Goal: Transaction & Acquisition: Purchase product/service

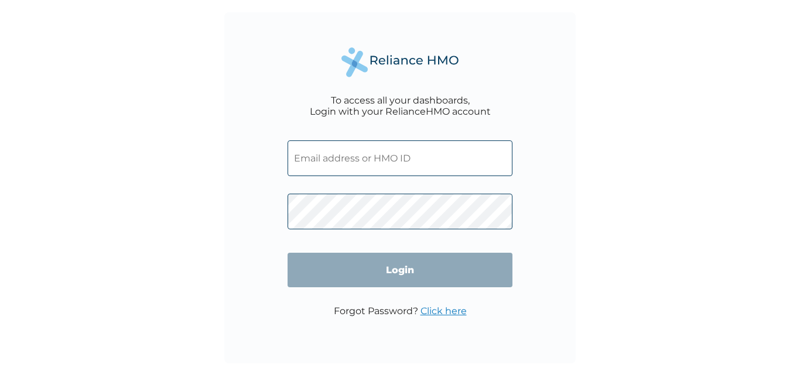
click at [319, 160] on input "text" at bounding box center [400, 159] width 225 height 36
type input "charleseromosele@ymail.com"
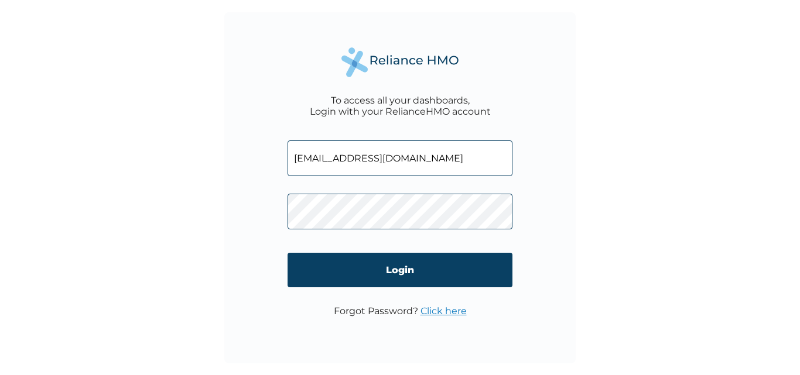
click at [436, 313] on link "Click here" at bounding box center [443, 311] width 46 height 11
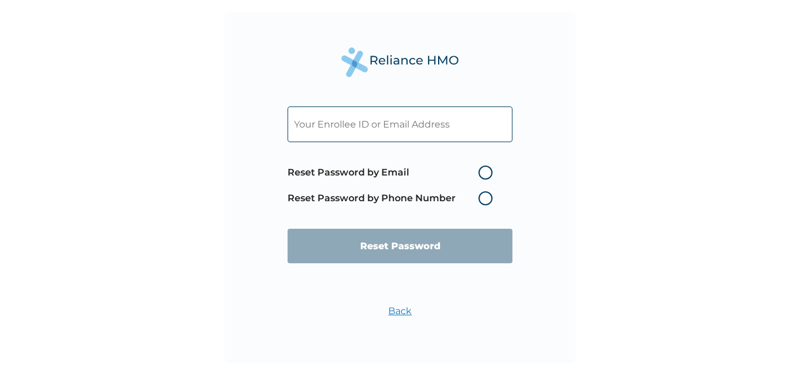
click at [485, 175] on label "Reset Password by Email" at bounding box center [393, 173] width 211 height 14
click at [481, 175] on input "Reset Password by Email" at bounding box center [471, 172] width 19 height 19
radio input "true"
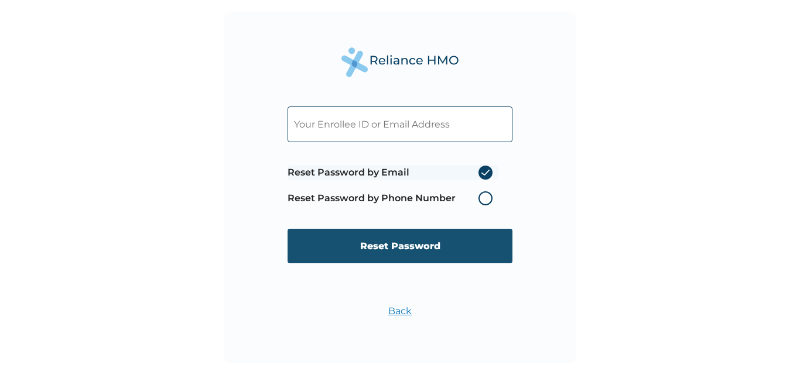
click at [409, 253] on input "Reset Password" at bounding box center [400, 246] width 225 height 35
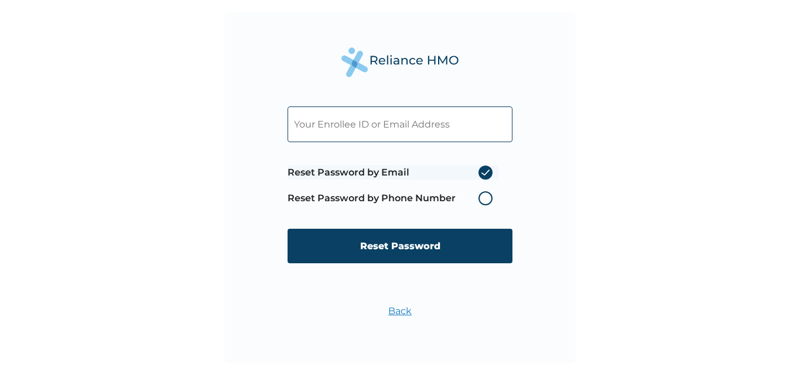
click at [355, 121] on input "text" at bounding box center [400, 125] width 225 height 36
type input "charleseromosele@ymail.com"
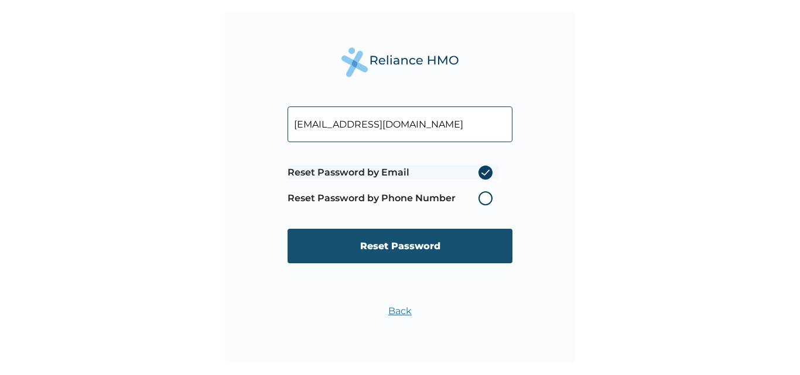
click at [410, 251] on input "Reset Password" at bounding box center [400, 246] width 225 height 35
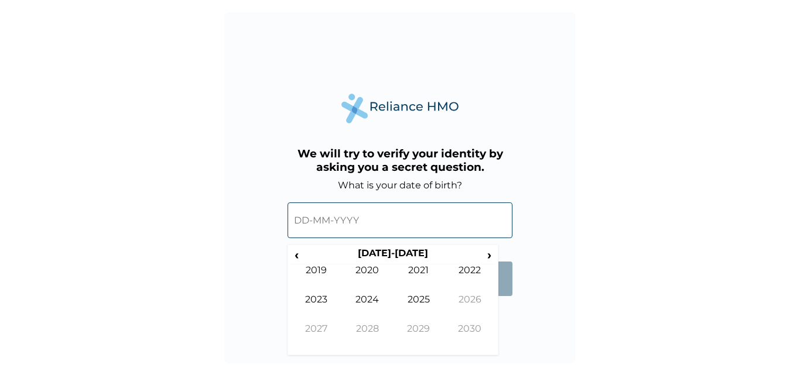
click at [298, 221] on input "text" at bounding box center [400, 221] width 225 height 36
click at [298, 255] on span "‹" at bounding box center [296, 255] width 12 height 15
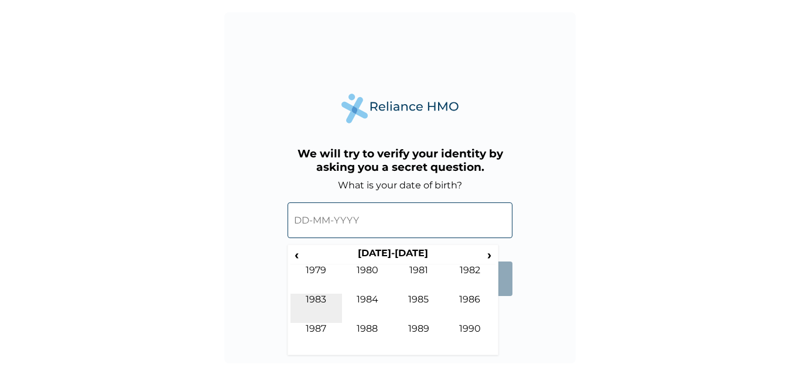
click at [318, 302] on td "1983" at bounding box center [316, 308] width 52 height 29
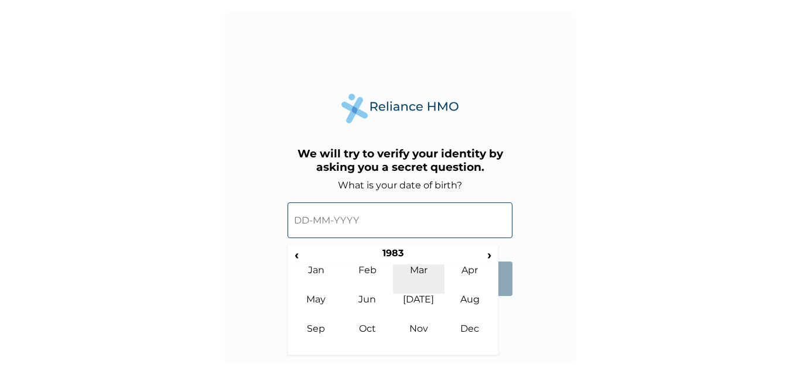
click at [415, 270] on td "Mar" at bounding box center [419, 279] width 52 height 29
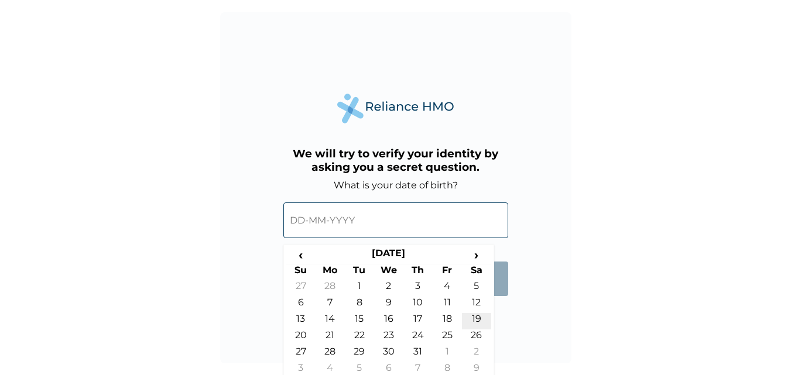
click at [474, 320] on td "19" at bounding box center [476, 321] width 29 height 16
type input "19-03-1983"
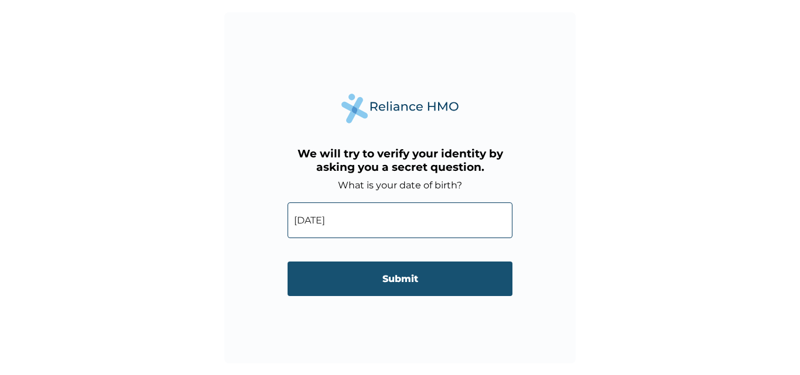
click at [395, 275] on input "Submit" at bounding box center [400, 279] width 225 height 35
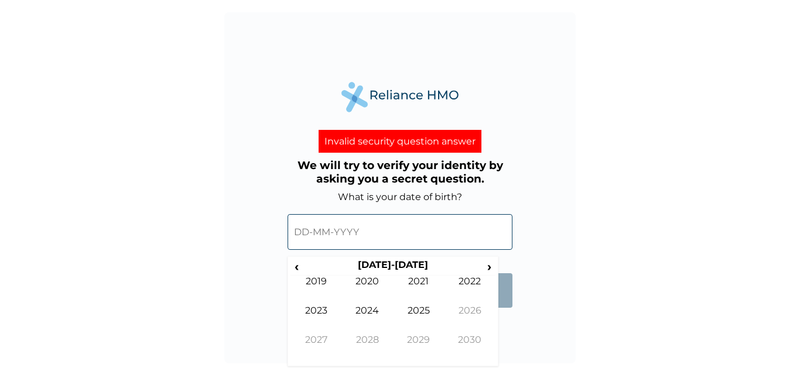
click at [303, 230] on input "text" at bounding box center [400, 232] width 225 height 36
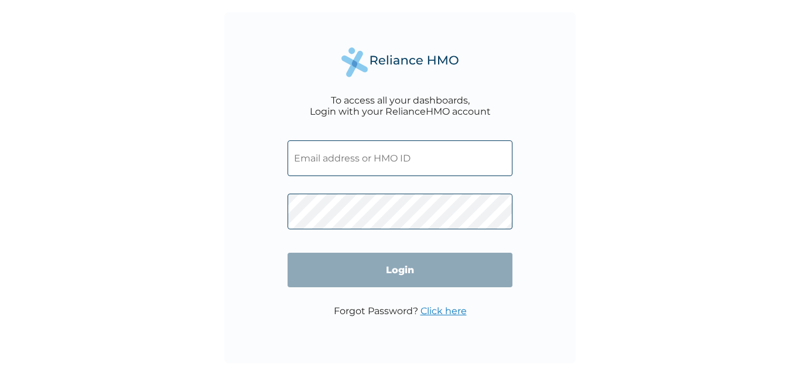
click at [306, 158] on input "text" at bounding box center [400, 159] width 225 height 36
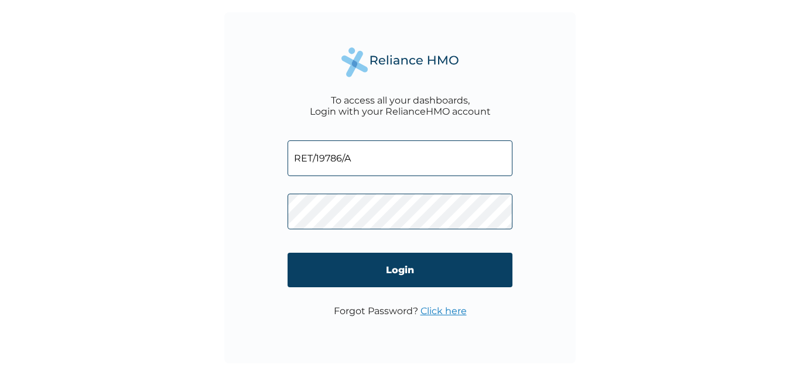
type input "RET/19786/A"
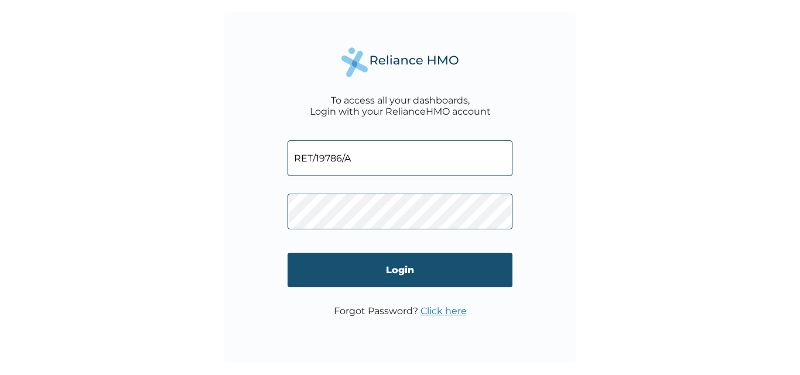
click at [344, 269] on input "Login" at bounding box center [400, 270] width 225 height 35
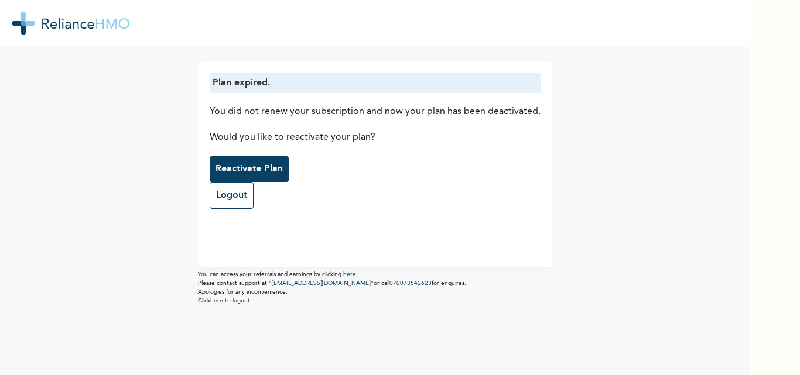
click at [246, 166] on p "Reactivate Plan" at bounding box center [249, 169] width 67 height 14
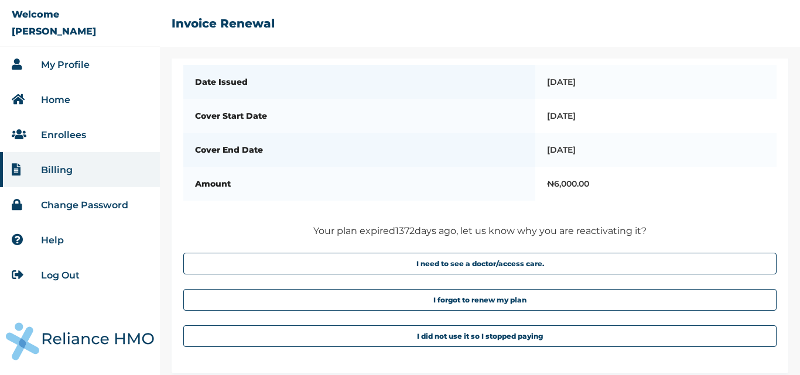
scroll to position [71, 0]
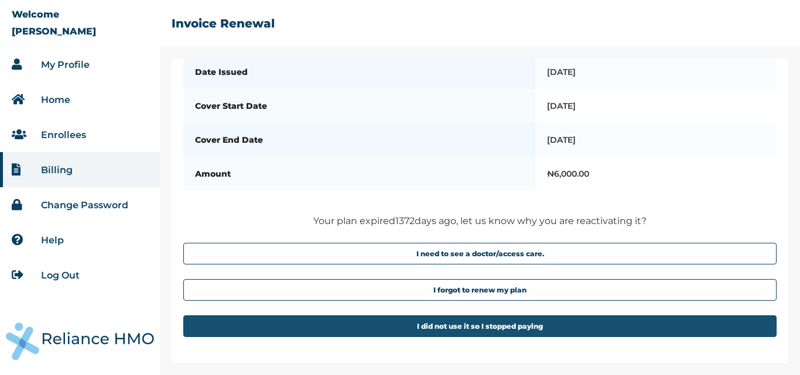
click at [484, 323] on button "I did not use it so I stopped paying" at bounding box center [479, 327] width 593 height 22
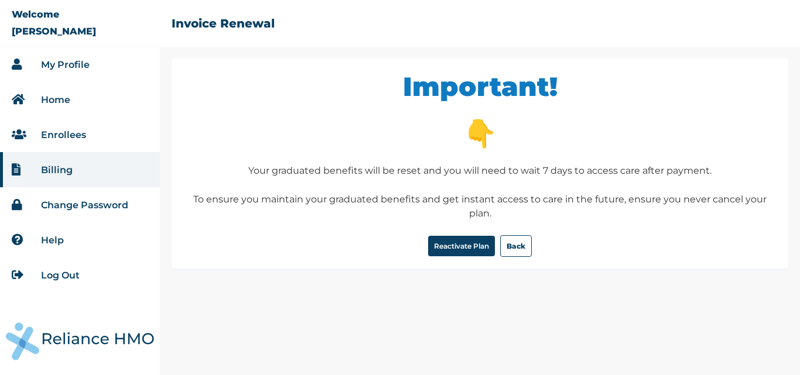
scroll to position [0, 0]
click at [461, 248] on button "Reactivate Plan" at bounding box center [461, 246] width 67 height 20
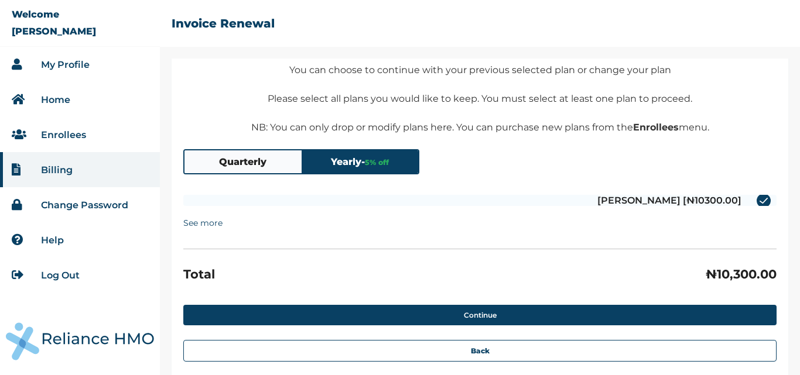
scroll to position [60, 0]
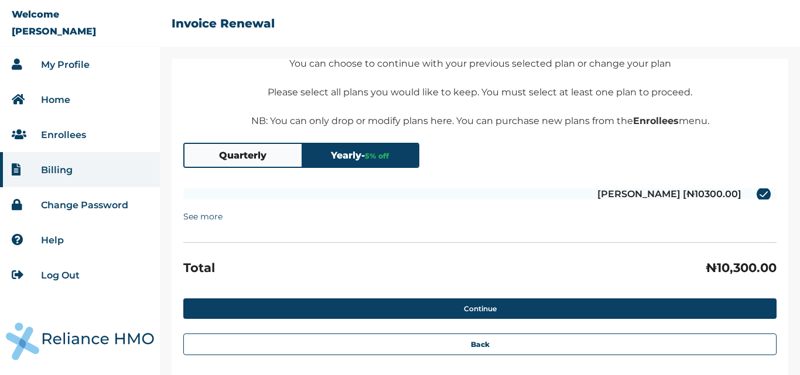
click at [264, 160] on button "Quarterly" at bounding box center [242, 155] width 117 height 23
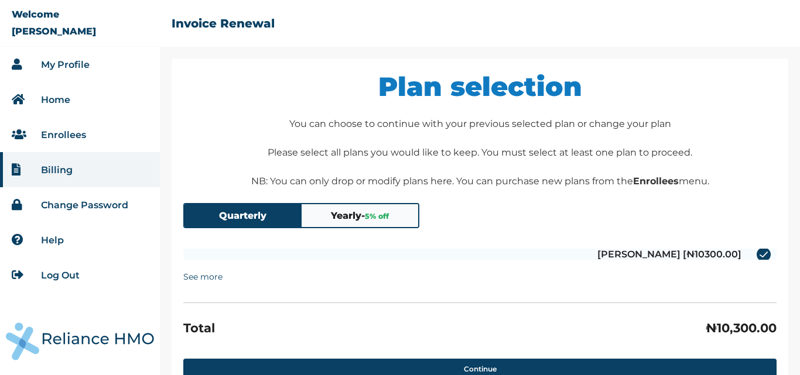
scroll to position [78, 0]
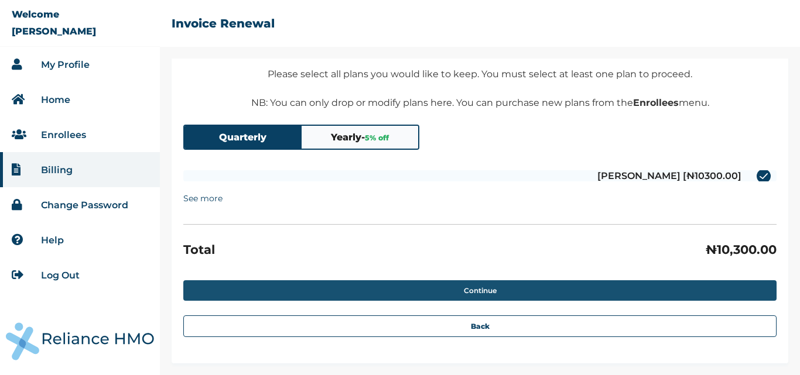
click at [461, 289] on button "Continue" at bounding box center [479, 291] width 593 height 20
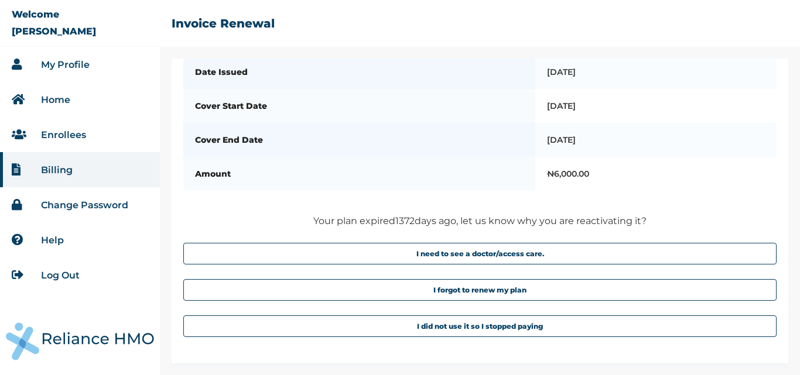
scroll to position [0, 0]
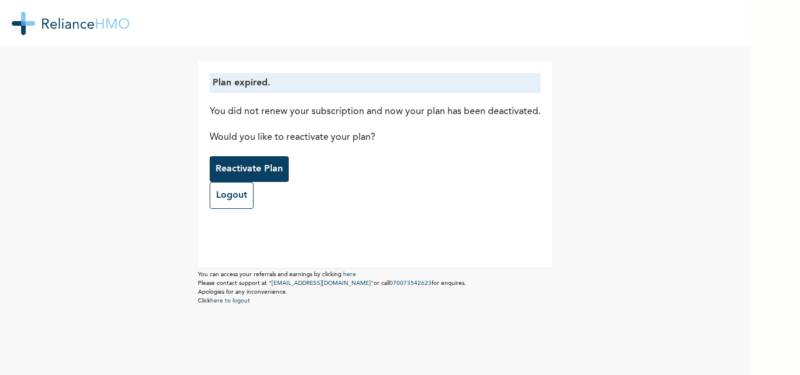
click at [223, 167] on p "Reactivate Plan" at bounding box center [249, 169] width 67 height 14
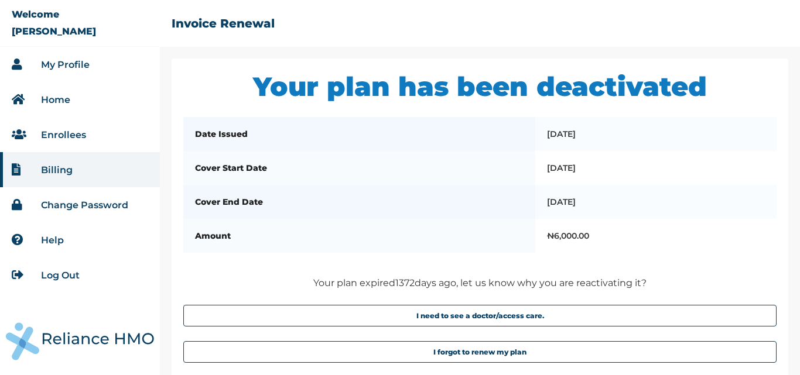
scroll to position [71, 0]
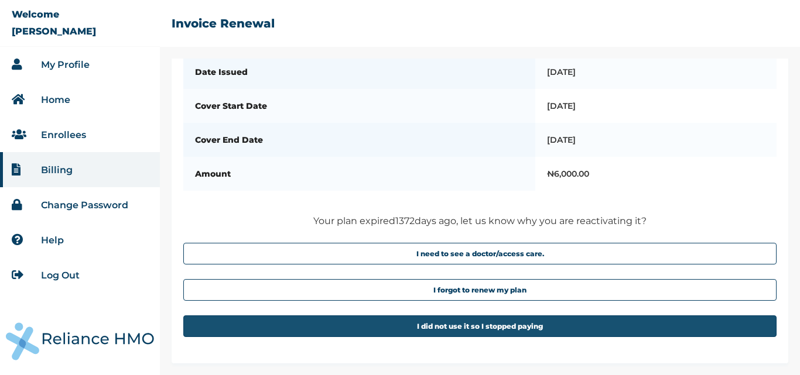
click at [461, 323] on button "I did not use it so I stopped paying" at bounding box center [479, 327] width 593 height 22
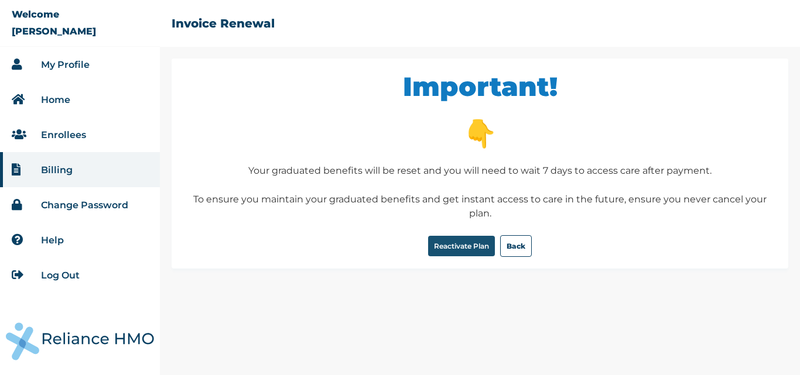
click at [463, 245] on button "Reactivate Plan" at bounding box center [461, 246] width 67 height 20
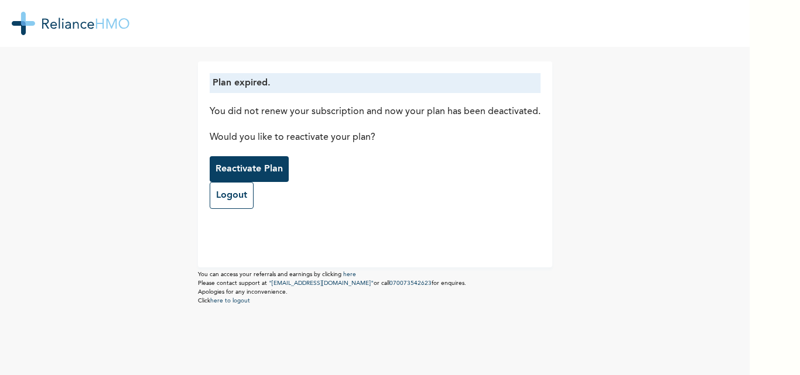
click at [219, 169] on p "Reactivate Plan" at bounding box center [249, 169] width 67 height 14
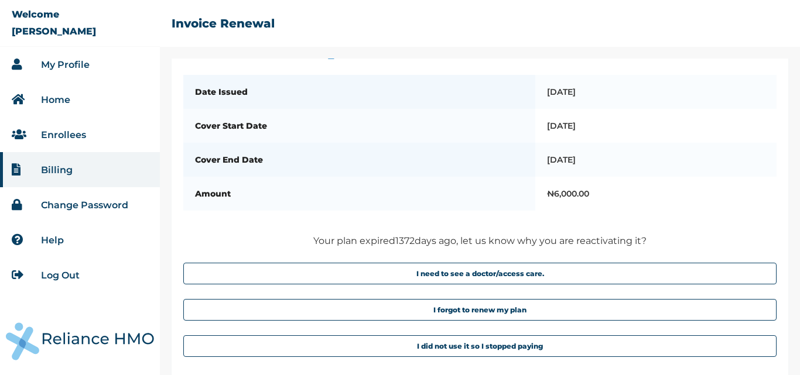
scroll to position [71, 0]
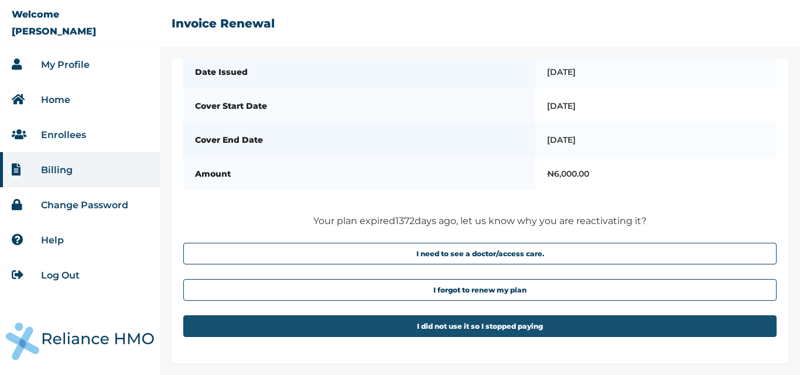
click at [479, 323] on button "I did not use it so I stopped paying" at bounding box center [479, 327] width 593 height 22
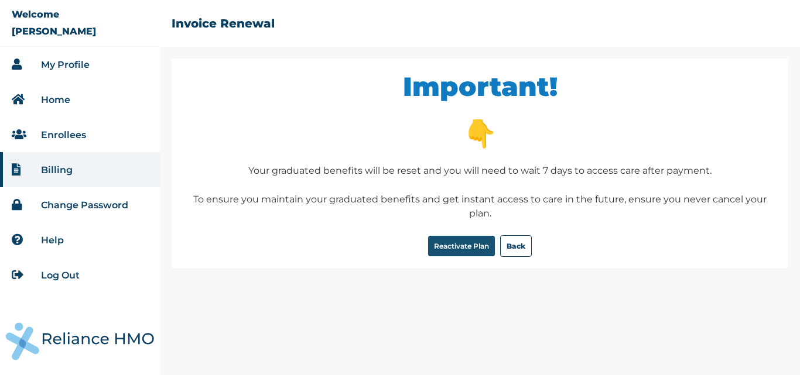
click at [464, 247] on button "Reactivate Plan" at bounding box center [461, 246] width 67 height 20
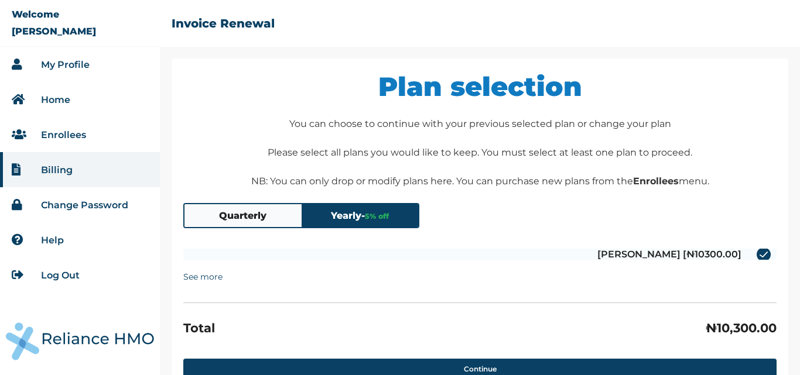
scroll to position [78, 0]
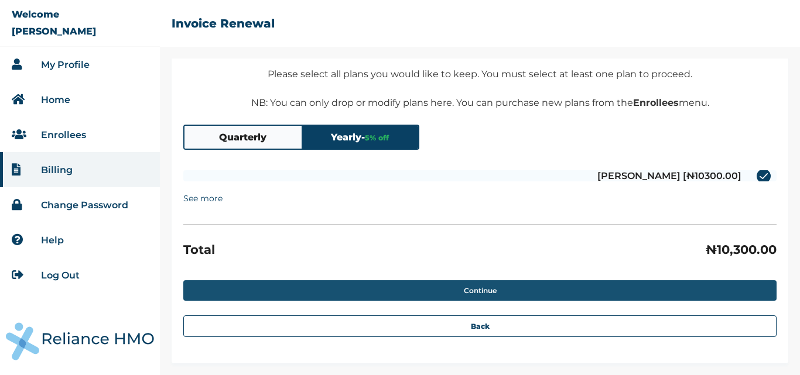
click at [464, 288] on button "Continue" at bounding box center [479, 291] width 593 height 20
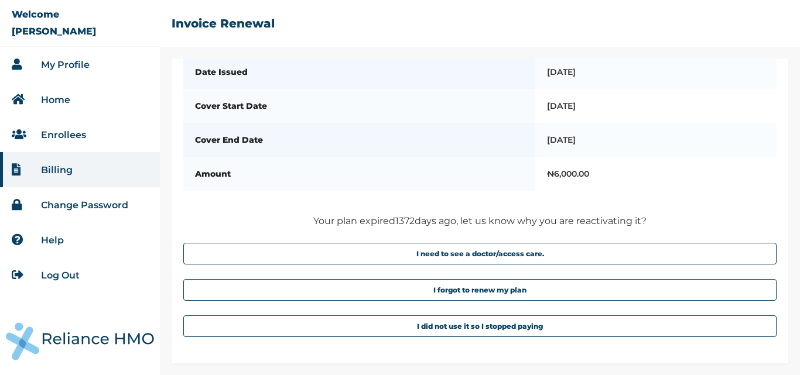
scroll to position [131, 0]
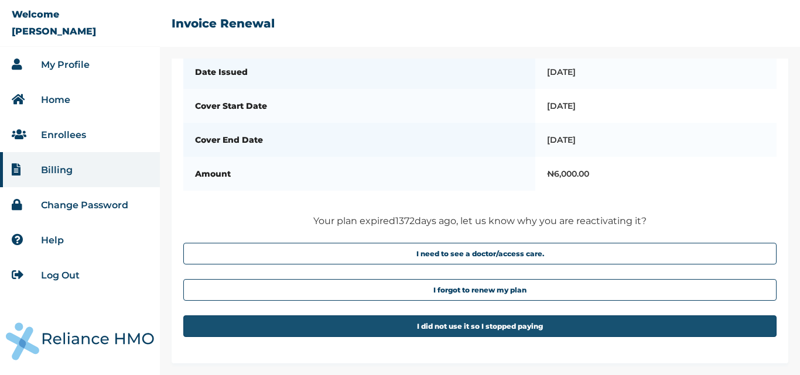
click at [478, 326] on button "I did not use it so I stopped paying" at bounding box center [479, 327] width 593 height 22
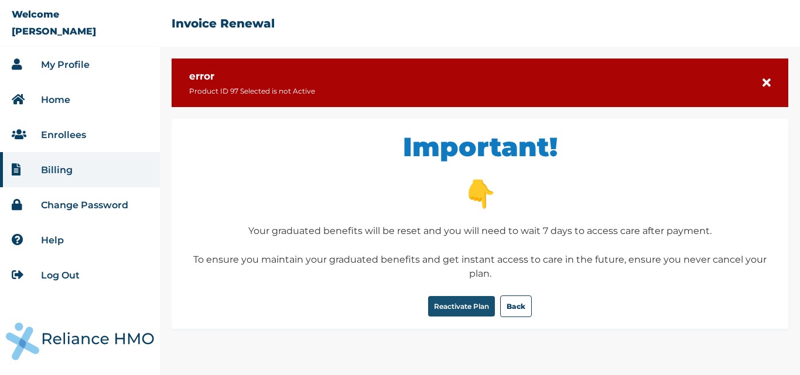
click at [464, 303] on button "Reactivate Plan" at bounding box center [461, 306] width 67 height 20
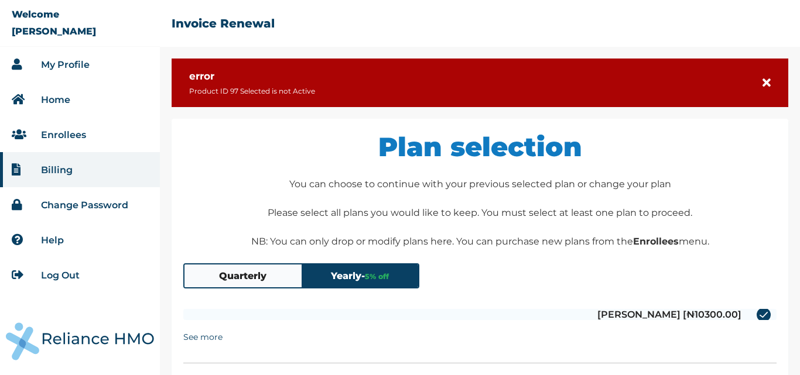
scroll to position [139, 0]
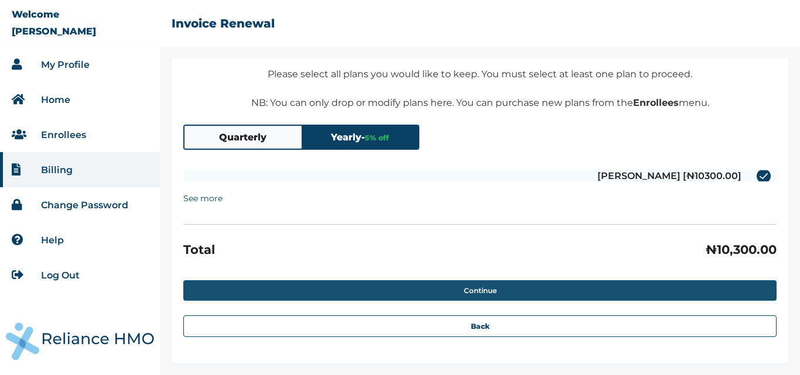
click at [542, 290] on button "Continue" at bounding box center [479, 291] width 593 height 20
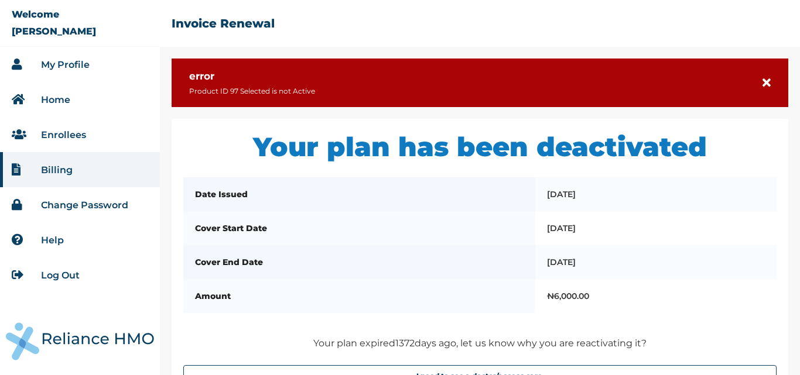
click at [55, 278] on link "Log Out" at bounding box center [60, 275] width 39 height 11
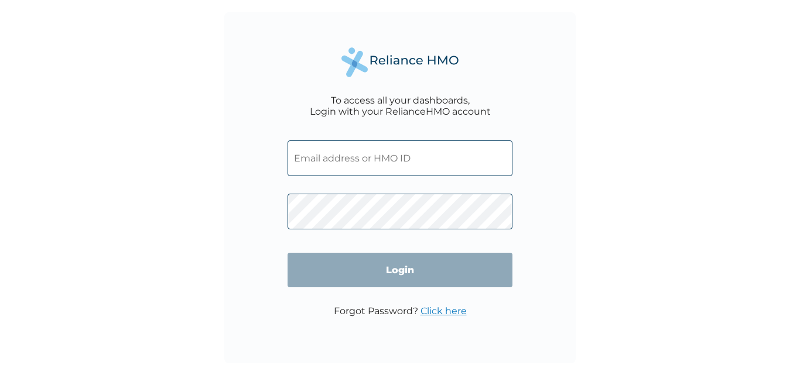
type input "RET/19786/A"
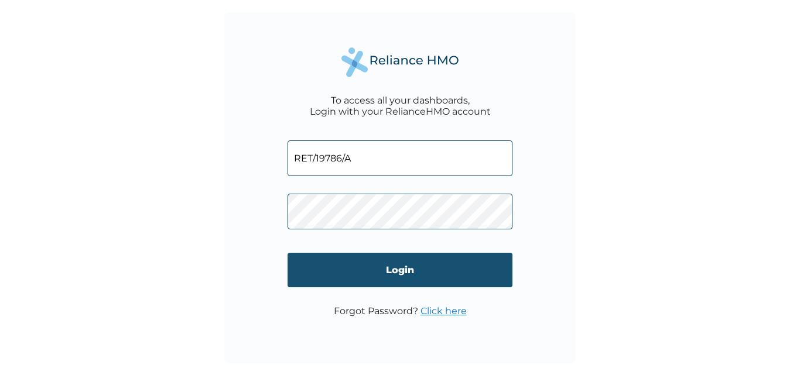
click at [418, 266] on input "Login" at bounding box center [400, 270] width 225 height 35
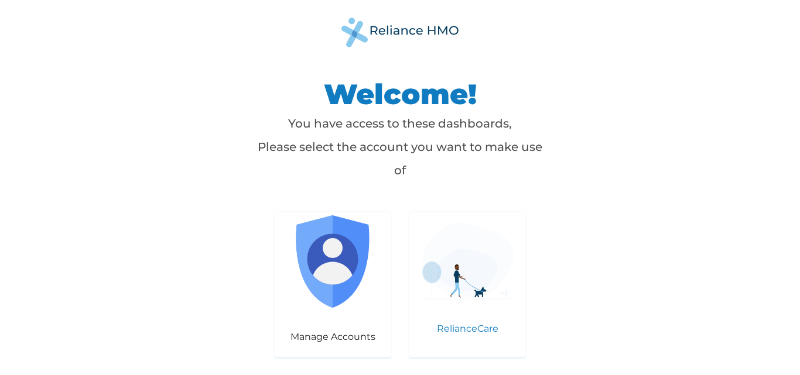
click at [459, 314] on div "RelianceCare" at bounding box center [467, 284] width 117 height 146
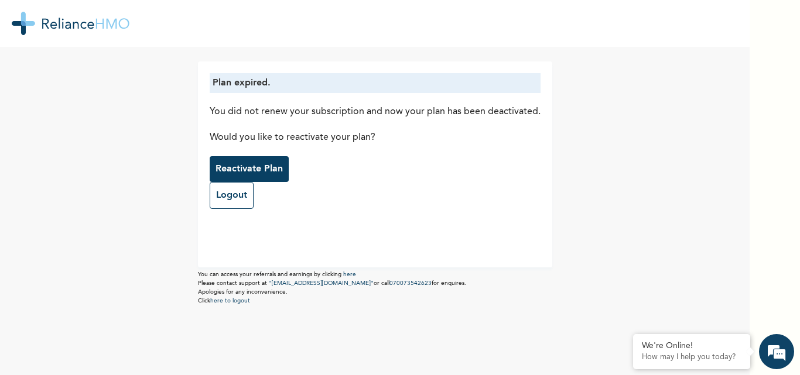
click at [251, 170] on p "Reactivate Plan" at bounding box center [249, 169] width 67 height 14
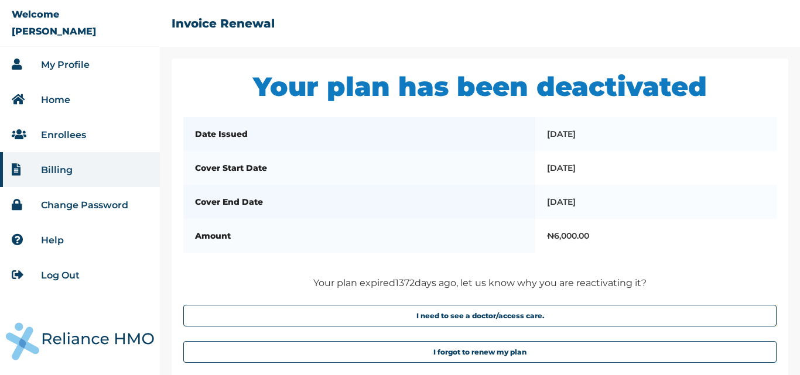
click at [67, 138] on link "Enrollees" at bounding box center [63, 134] width 45 height 11
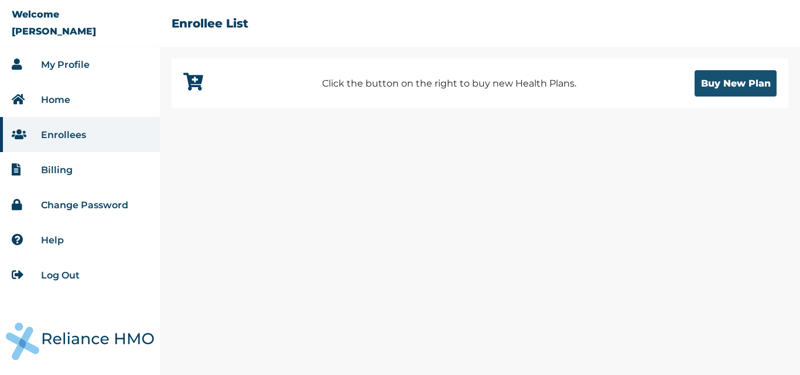
click at [730, 85] on button "Buy New Plan" at bounding box center [736, 83] width 82 height 26
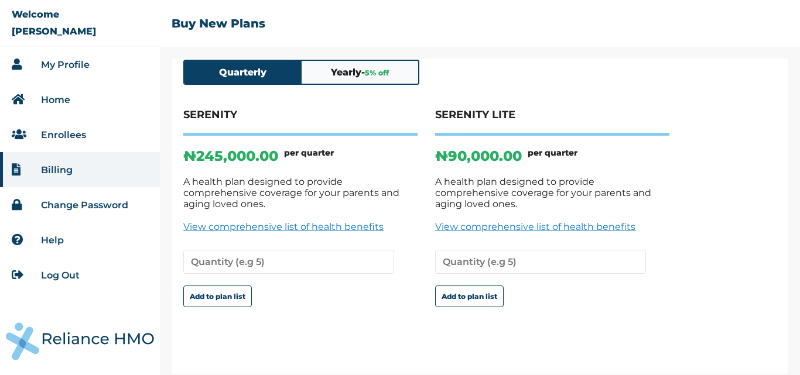
scroll to position [25, 0]
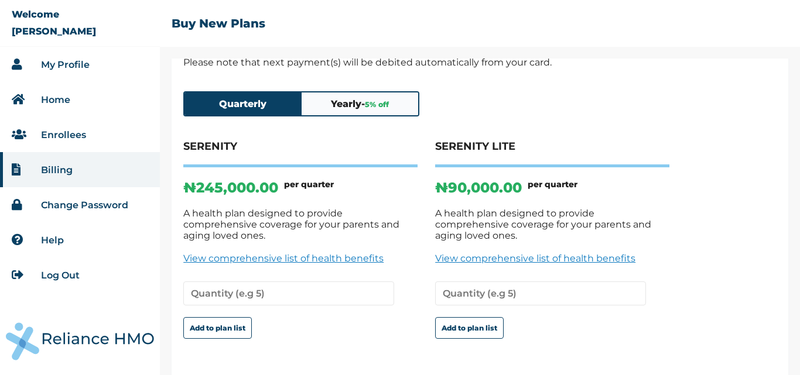
click at [355, 105] on button "Yearly - 5 % off" at bounding box center [360, 104] width 117 height 23
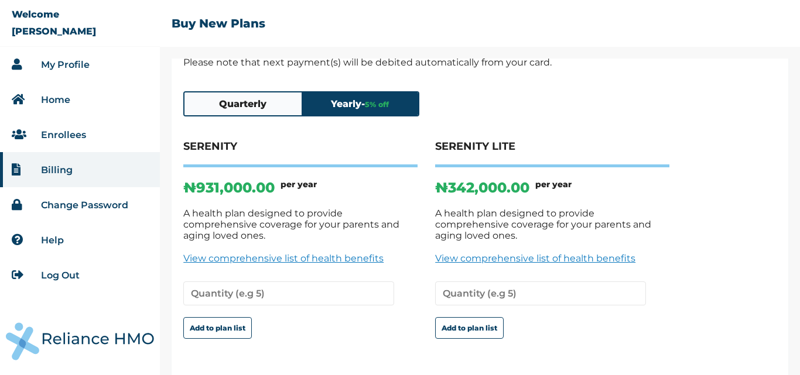
click at [250, 101] on button "Quarterly" at bounding box center [242, 104] width 117 height 23
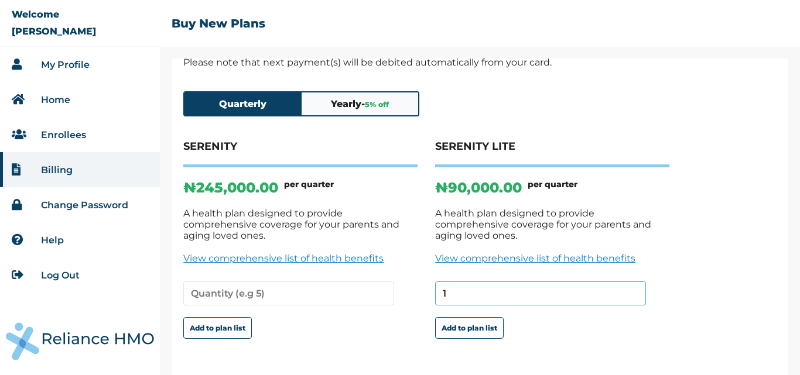
type input "1"
click at [634, 282] on input "1" at bounding box center [540, 294] width 211 height 24
type input "8"
click at [529, 253] on link "View comprehensive list of health benefits" at bounding box center [552, 258] width 234 height 11
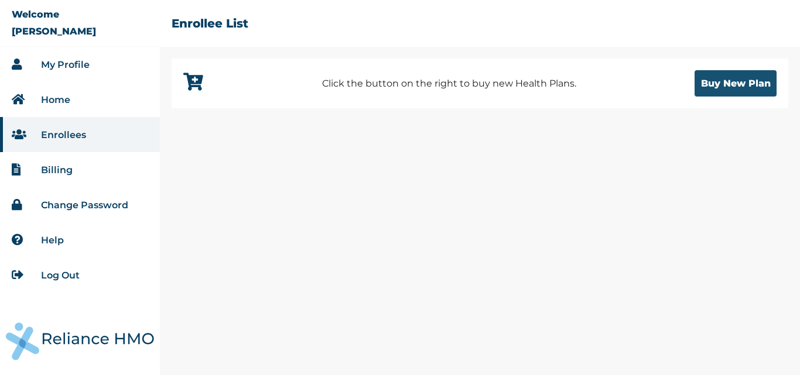
click at [736, 83] on button "Buy New Plan" at bounding box center [736, 83] width 82 height 26
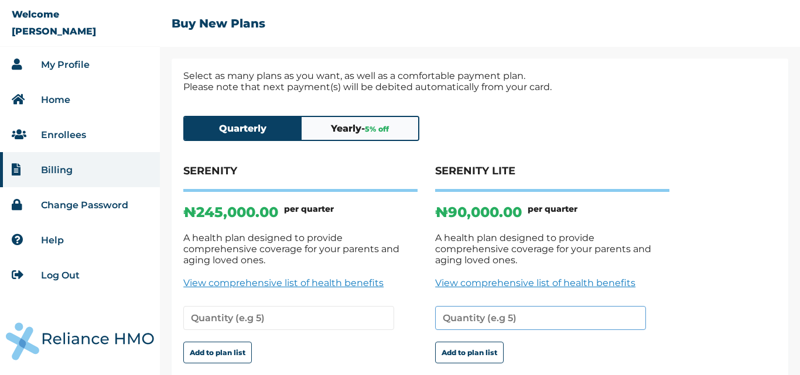
click at [454, 308] on input "number" at bounding box center [540, 318] width 211 height 24
type input "8"
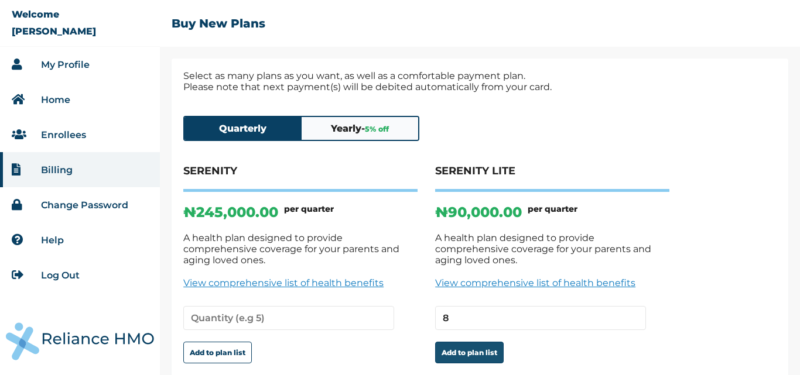
click at [459, 342] on button "Add to plan list" at bounding box center [469, 353] width 69 height 22
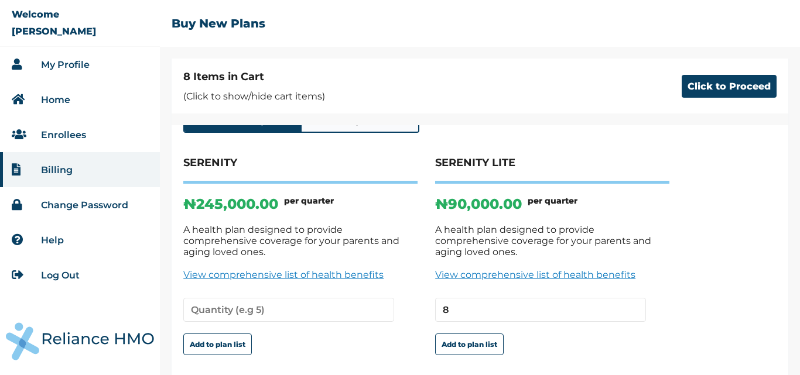
scroll to position [104, 0]
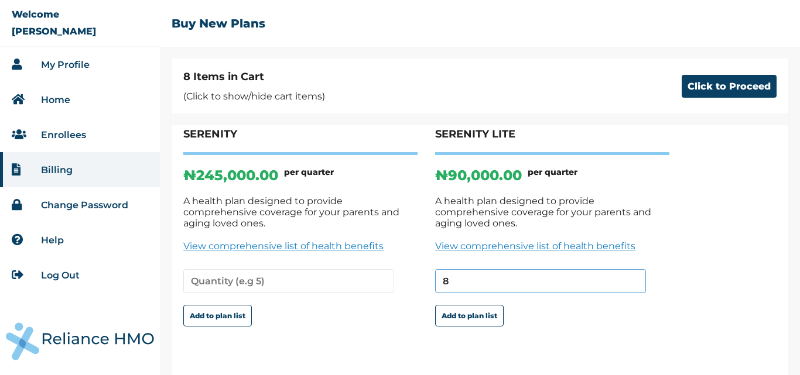
click at [471, 269] on input "8" at bounding box center [540, 281] width 211 height 24
type input "8"
click at [456, 306] on button "Add to plan list" at bounding box center [469, 316] width 69 height 22
click at [727, 88] on button "Click to Proceed" at bounding box center [729, 86] width 95 height 23
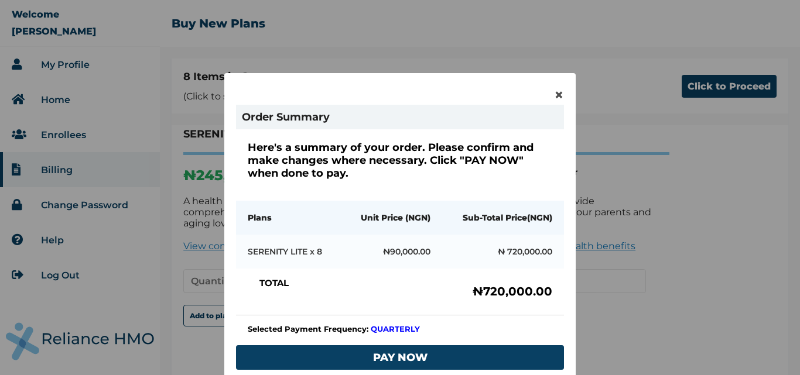
scroll to position [5, 0]
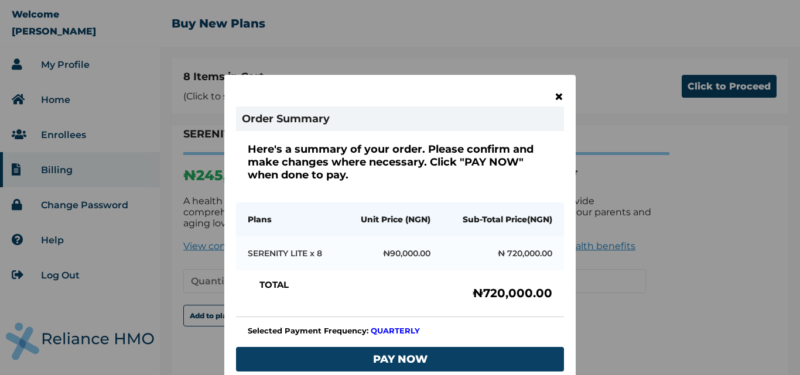
click at [556, 96] on span "×" at bounding box center [559, 97] width 10 height 20
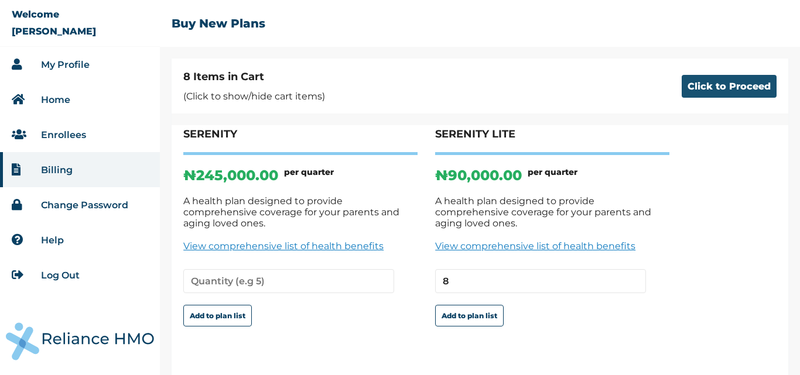
click at [696, 81] on button "Click to Proceed" at bounding box center [729, 86] width 95 height 23
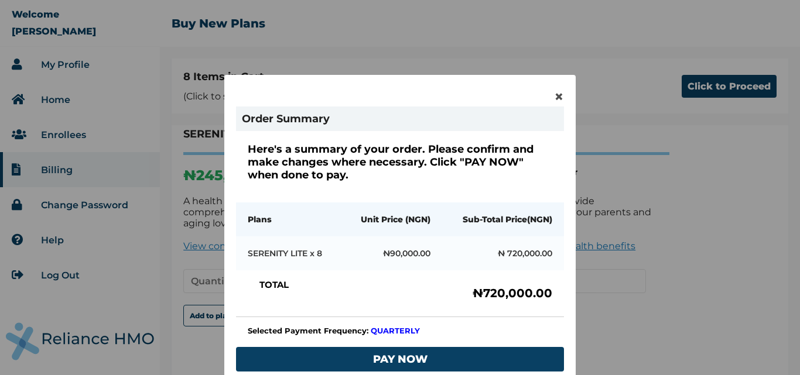
scroll to position [0, 0]
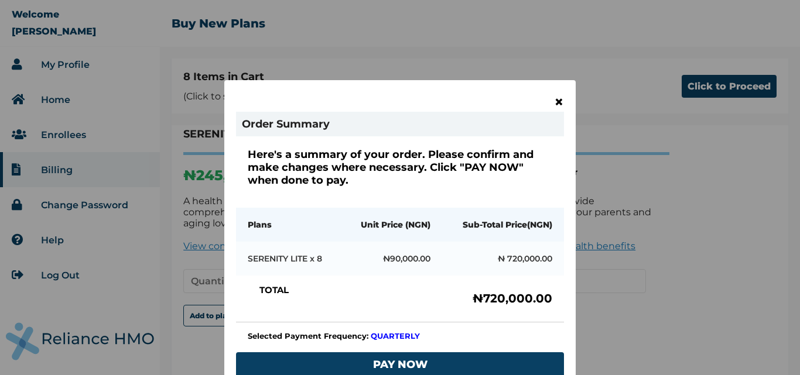
click at [554, 100] on span "×" at bounding box center [559, 102] width 10 height 20
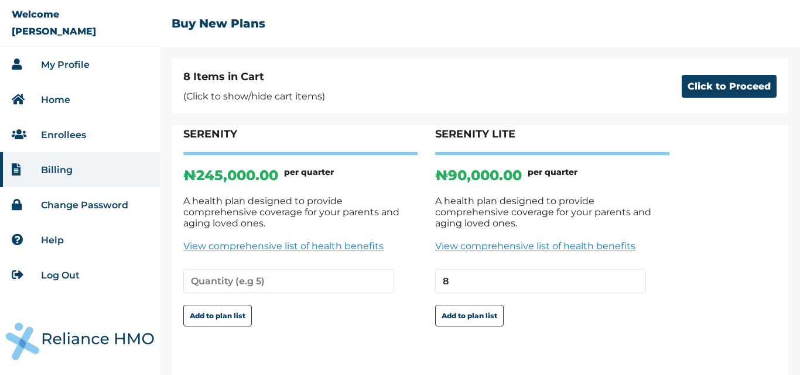
click at [53, 275] on link "Log Out" at bounding box center [60, 275] width 39 height 11
